Goal: Task Accomplishment & Management: Manage account settings

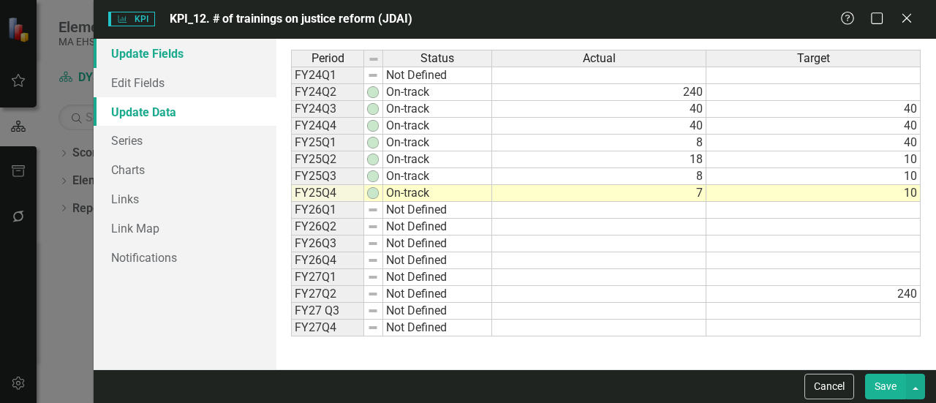
click at [127, 43] on link "Update Fields" at bounding box center [185, 53] width 183 height 29
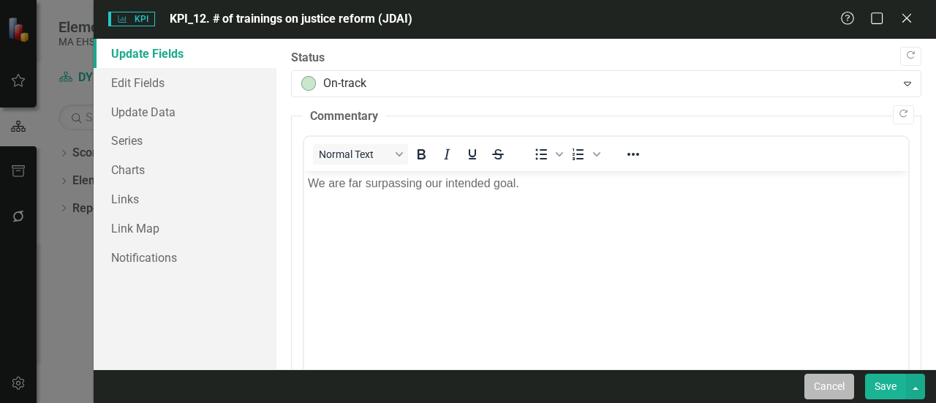
click at [816, 381] on button "Cancel" at bounding box center [829, 387] width 50 height 26
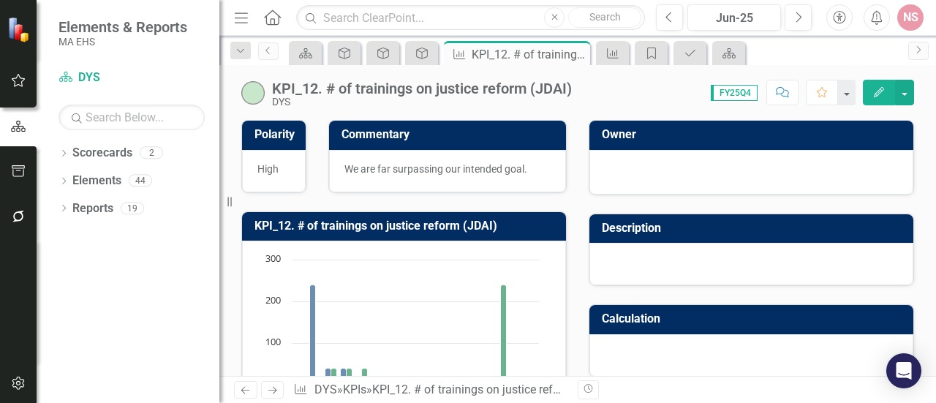
click at [930, 68] on div "KPI_12. # of trainings on justice reform (JDAI) DYS Score: 0.00 FY25Q4 Complete…" at bounding box center [577, 87] width 717 height 44
click at [927, 73] on div "KPI_12. # of trainings on justice reform (JDAI) DYS Score: 0.00 FY25Q4 Complete…" at bounding box center [577, 87] width 717 height 44
click at [933, 113] on div "KPI_12. # of trainings on justice reform (JDAI) DYS Score: 0.00 FY25Q4 Complete…" at bounding box center [577, 220] width 717 height 311
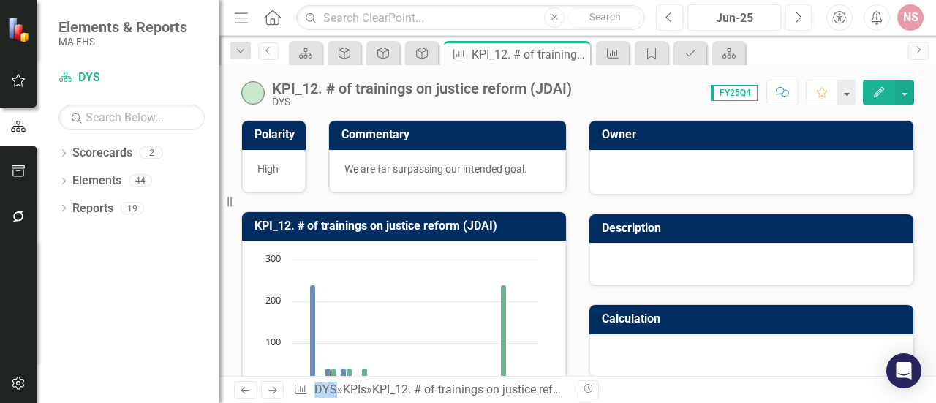
click at [932, 113] on div "KPI_12. # of trainings on justice reform (JDAI) DYS Score: 0.00 FY25Q4 Complete…" at bounding box center [577, 220] width 717 height 311
click at [83, 175] on link "Elements" at bounding box center [96, 181] width 49 height 17
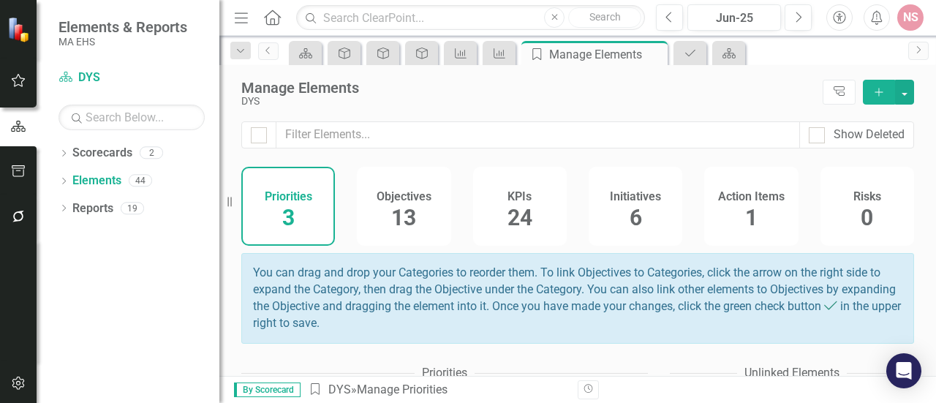
click at [404, 211] on span "13" at bounding box center [403, 218] width 25 height 26
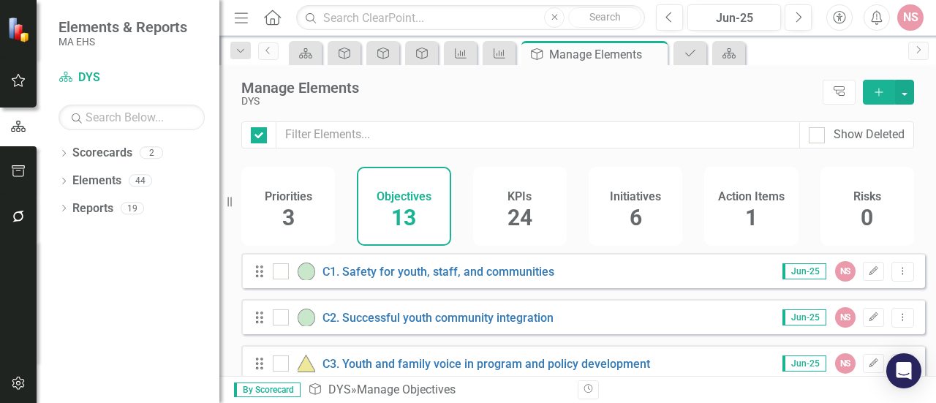
checkbox input "false"
click at [519, 213] on span "24" at bounding box center [520, 218] width 25 height 26
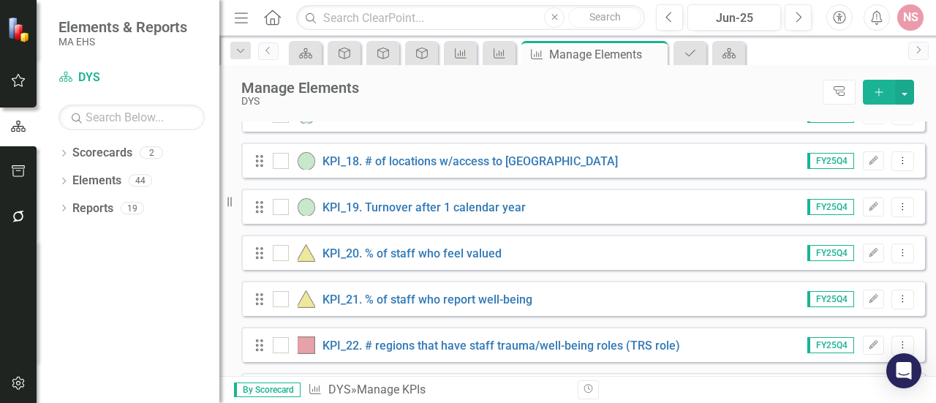
scroll to position [992, 0]
